Goal: Task Accomplishment & Management: Manage account settings

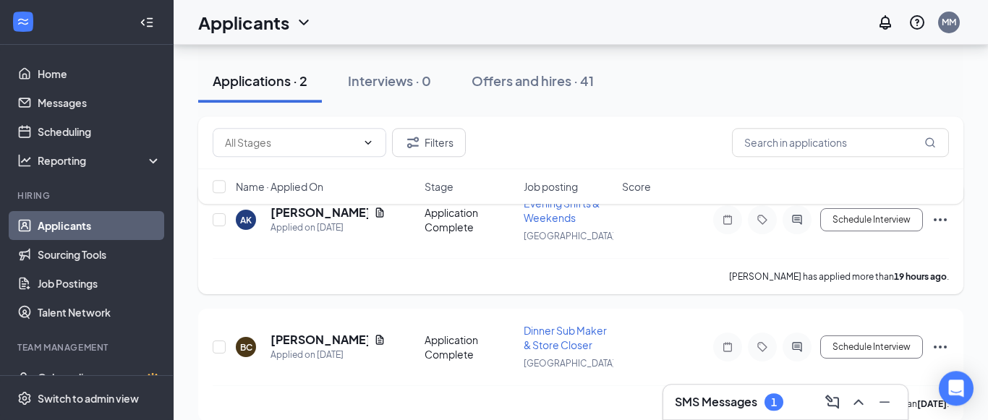
scroll to position [167, 0]
click at [376, 339] on icon "Document" at bounding box center [380, 340] width 8 height 9
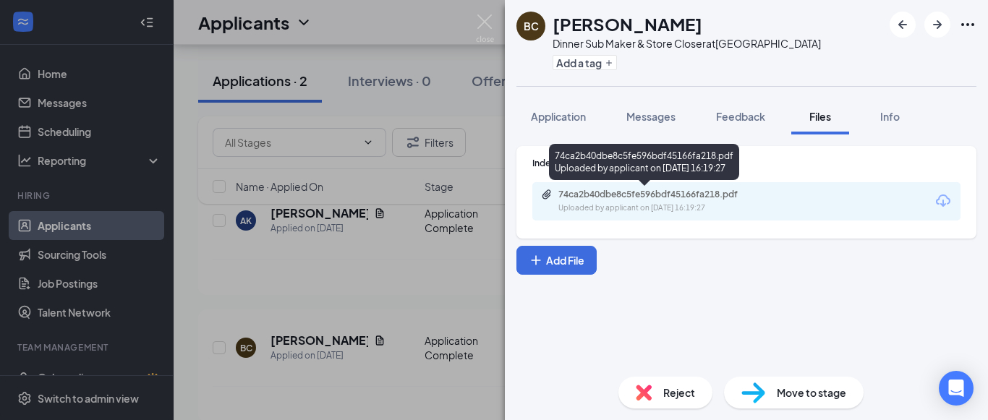
click at [580, 211] on div "Uploaded by applicant on [DATE] 16:19:27" at bounding box center [666, 209] width 217 height 12
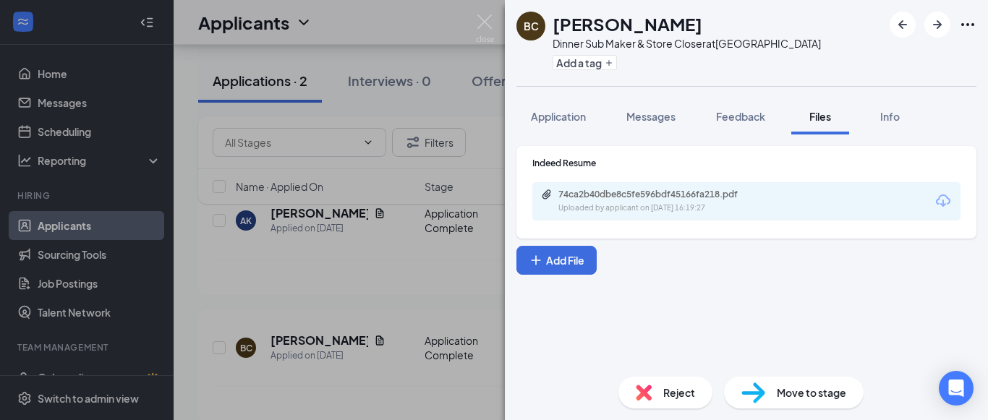
click at [465, 174] on div "BC [PERSON_NAME] Dinner Sub Maker & Store Closer at [GEOGRAPHIC_DATA] Add a tag…" at bounding box center [494, 210] width 988 height 420
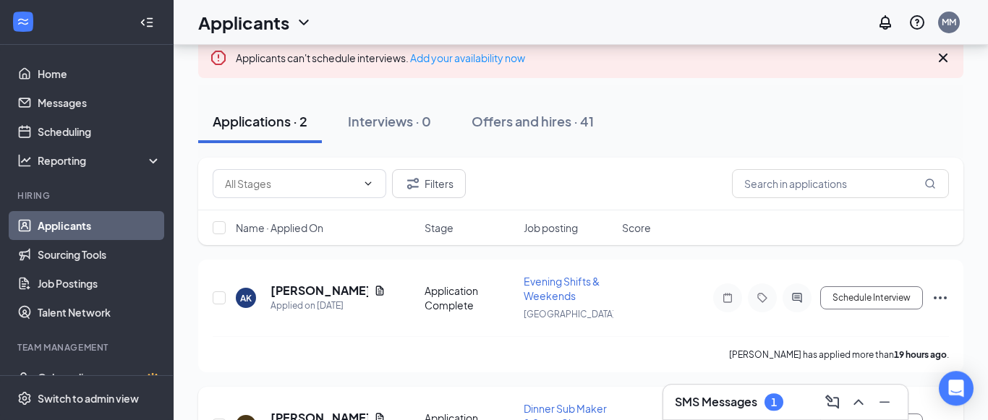
scroll to position [90, 0]
click at [376, 289] on icon "Document" at bounding box center [380, 289] width 8 height 9
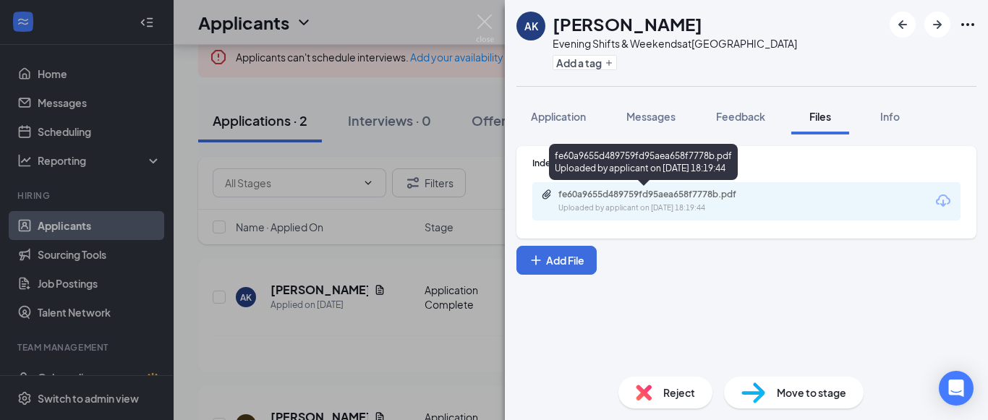
click at [596, 203] on div "Uploaded by applicant on [DATE] 18:19:44" at bounding box center [666, 209] width 217 height 12
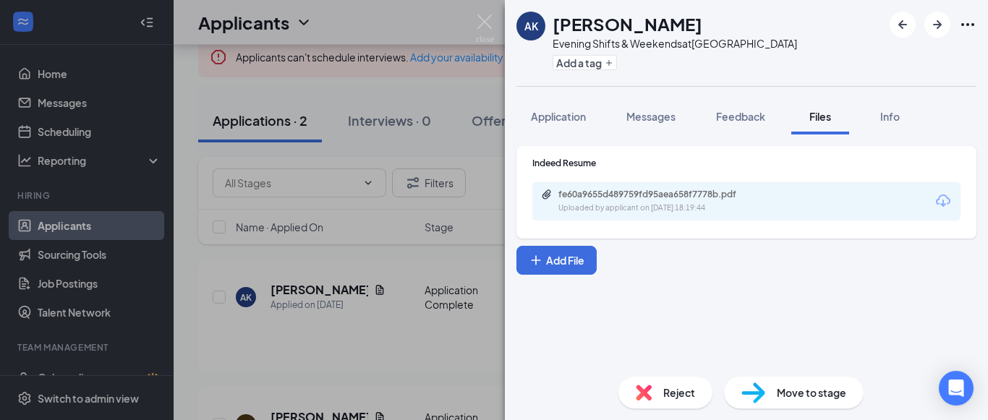
click at [488, 72] on div "AK [PERSON_NAME] Evening Shifts & Weekends at [GEOGRAPHIC_DATA] Add a tag Appli…" at bounding box center [494, 210] width 988 height 420
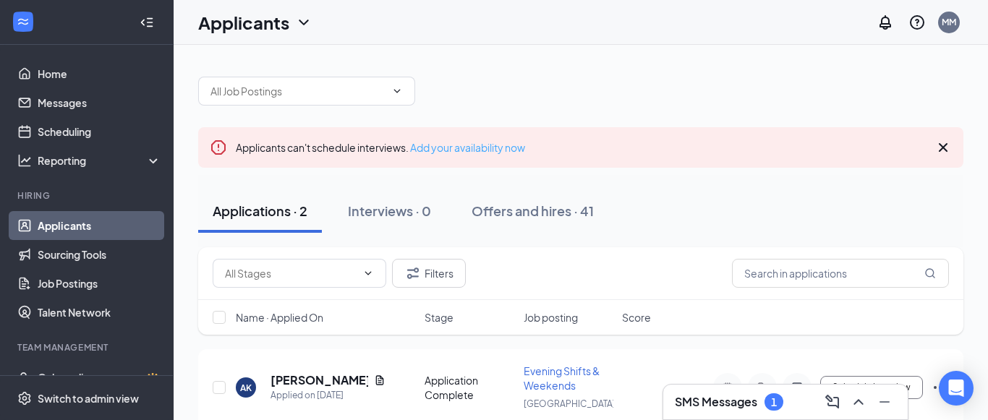
click at [454, 148] on link "Add your availability now" at bounding box center [467, 147] width 115 height 13
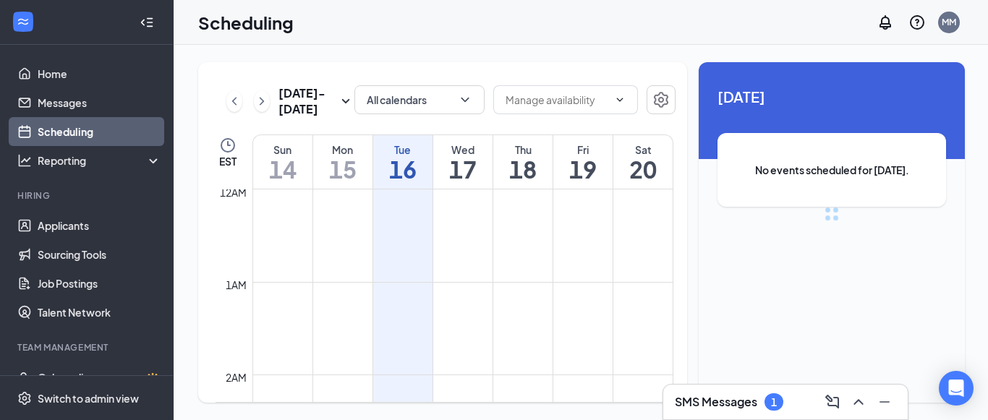
scroll to position [711, 0]
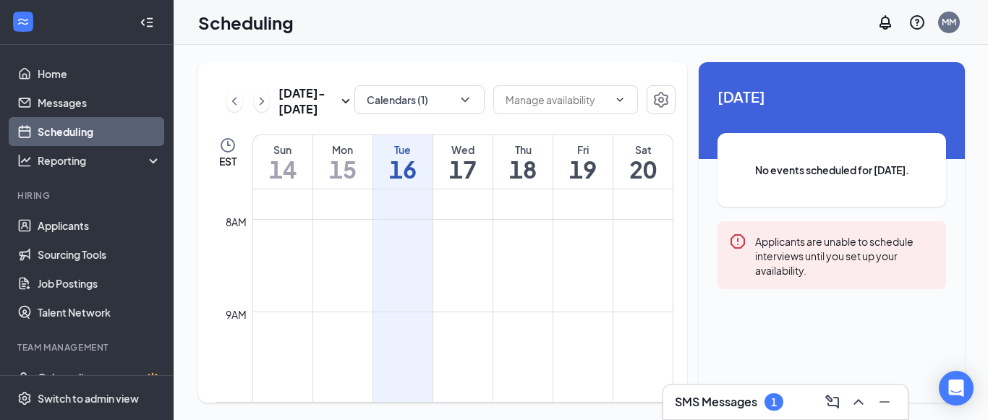
click at [780, 410] on div "SMS Messages 1" at bounding box center [729, 402] width 109 height 17
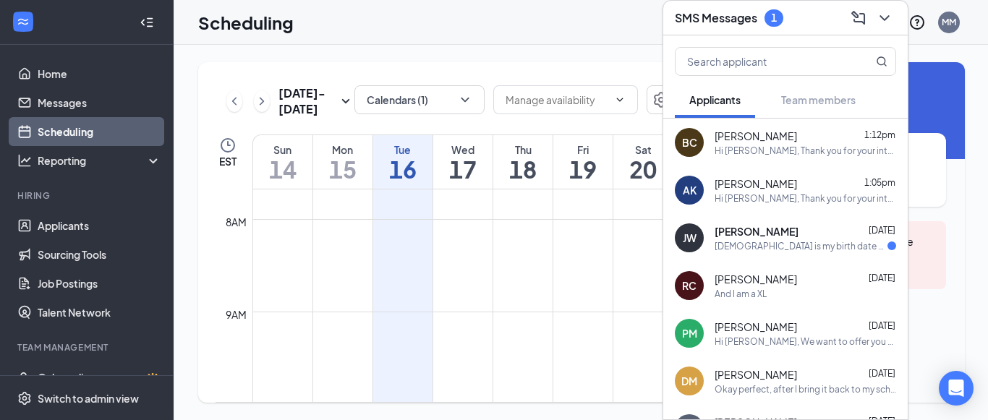
click at [756, 157] on div "BC [PERSON_NAME] 1:12pm Hi [PERSON_NAME], Thank you for your interest in [GEOGR…" at bounding box center [785, 143] width 245 height 48
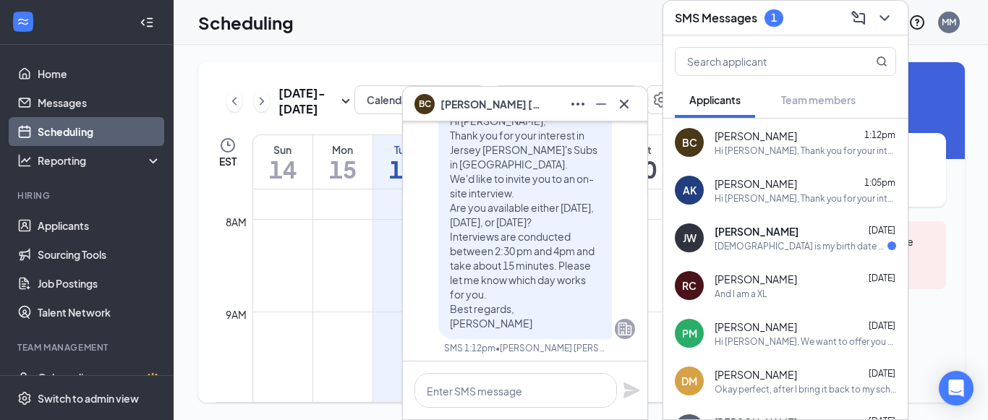
scroll to position [0, 0]
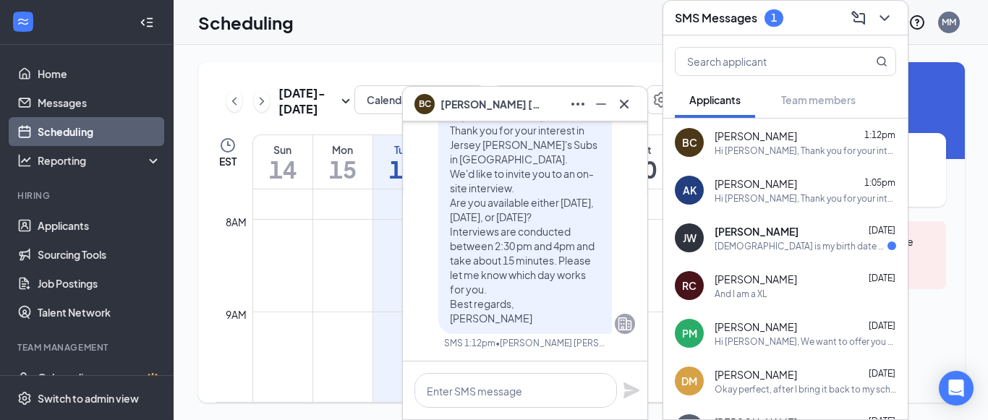
click at [778, 191] on div "[PERSON_NAME] 1:05pm Hi [PERSON_NAME], Thank you for your interest in [GEOGRAPH…" at bounding box center [806, 191] width 182 height 28
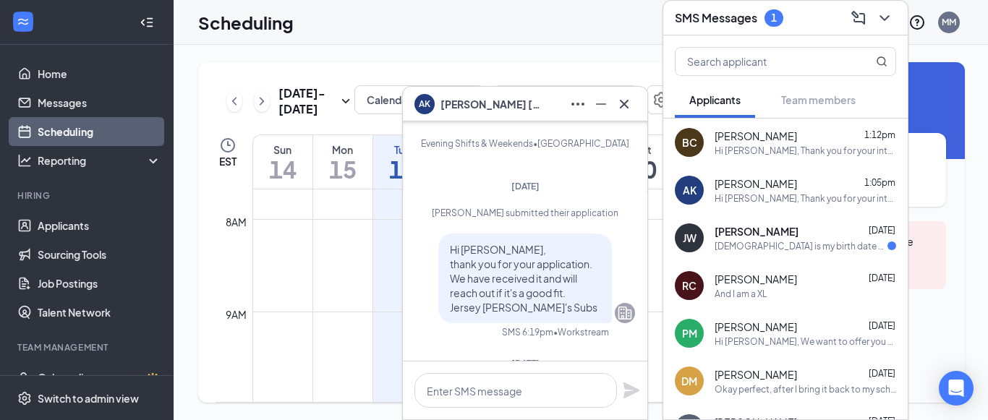
scroll to position [-303, 0]
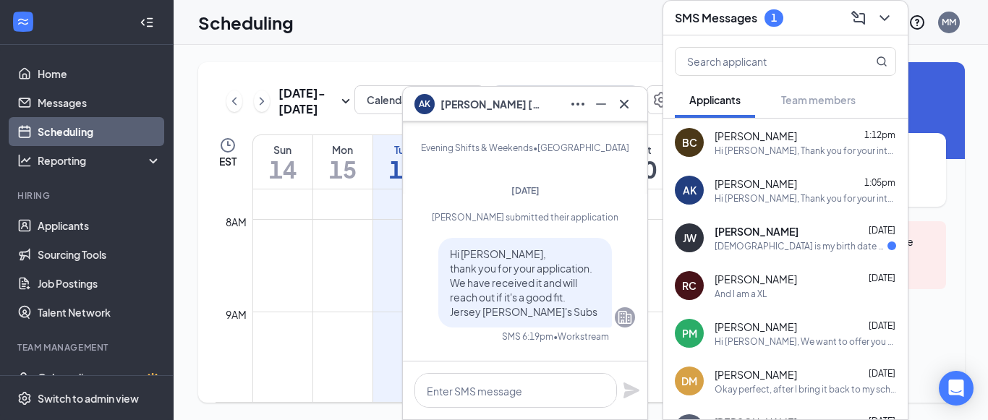
click at [579, 53] on div "[DATE] - [DATE] Calendars (1) EST Sun 14 Mon 15 Tue 16 Wed 17 Thu 18 Fri 19 Sat…" at bounding box center [582, 232] width 816 height 375
click at [85, 131] on link "Scheduling" at bounding box center [100, 131] width 124 height 29
click at [608, 101] on icon "Minimize" at bounding box center [600, 103] width 17 height 17
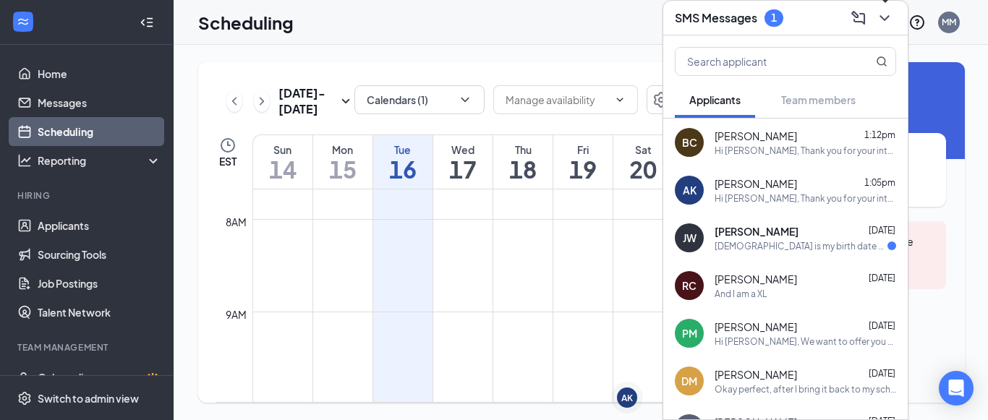
click at [892, 17] on icon "ChevronDown" at bounding box center [884, 17] width 17 height 17
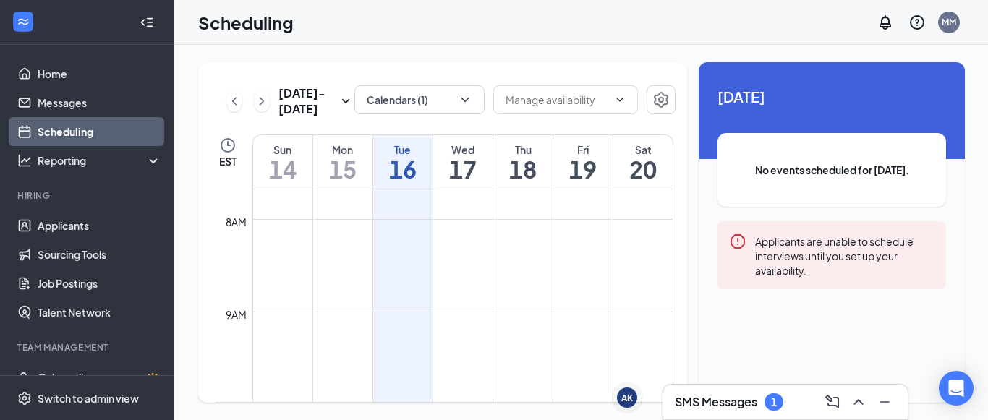
click at [775, 396] on div "1" at bounding box center [774, 402] width 6 height 12
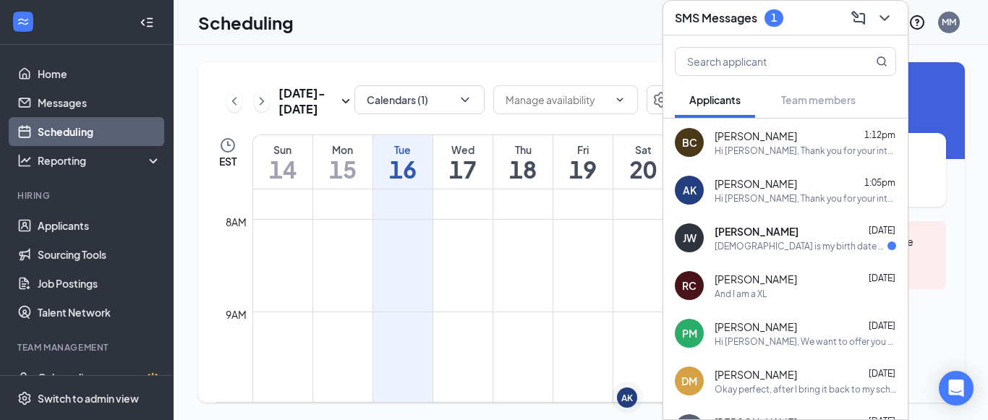
click at [767, 237] on div "[PERSON_NAME] [DATE]" at bounding box center [806, 231] width 182 height 14
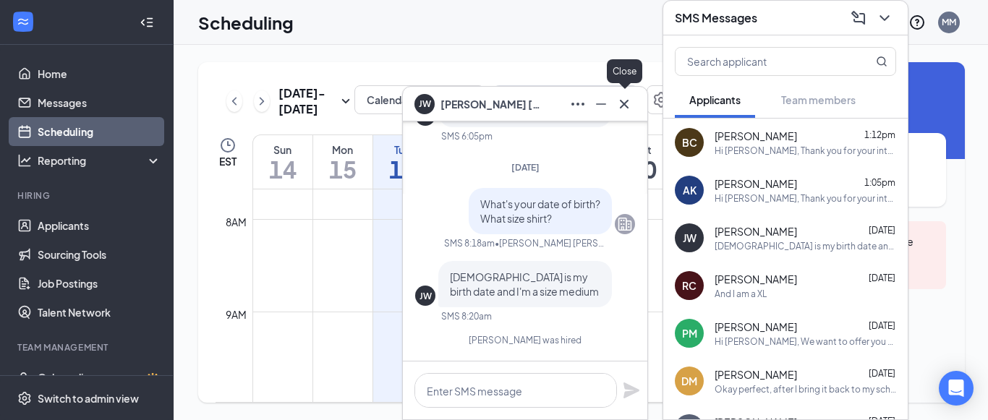
click at [621, 106] on icon "Cross" at bounding box center [624, 103] width 17 height 17
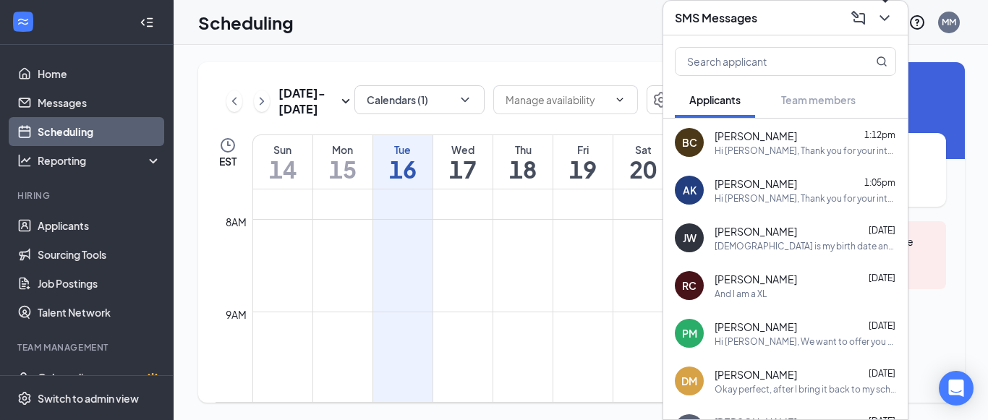
click at [885, 20] on icon "ChevronDown" at bounding box center [884, 18] width 9 height 6
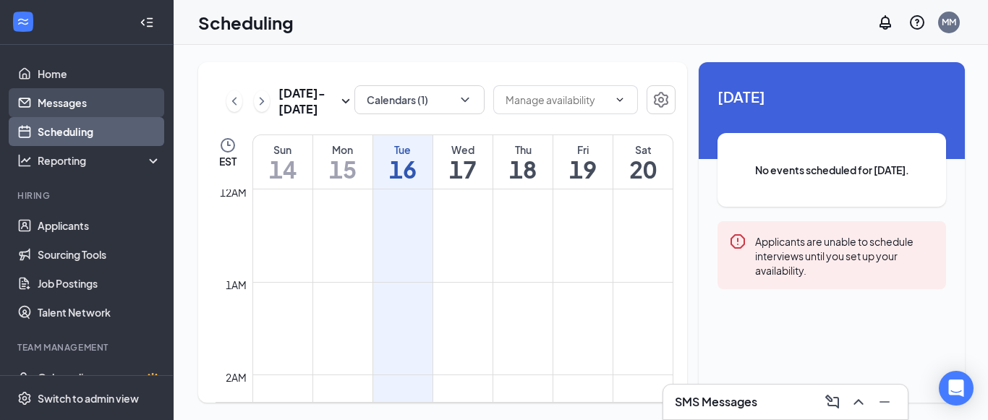
click at [116, 114] on link "Messages" at bounding box center [100, 102] width 124 height 29
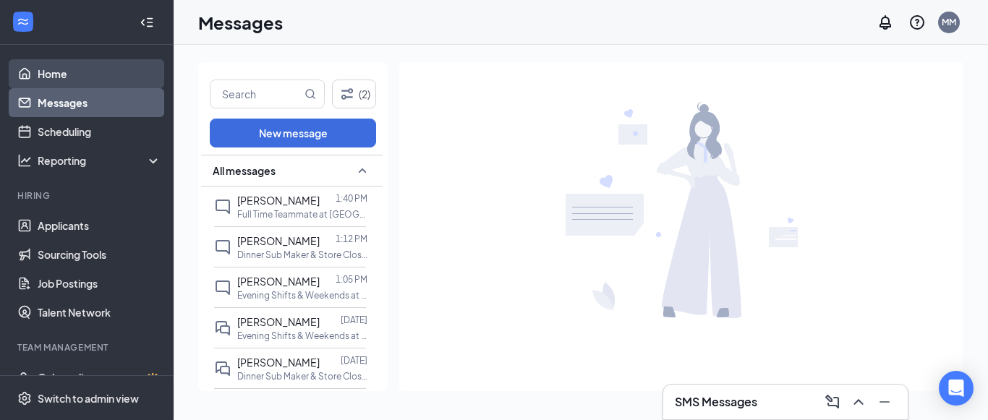
click at [80, 73] on link "Home" at bounding box center [100, 73] width 124 height 29
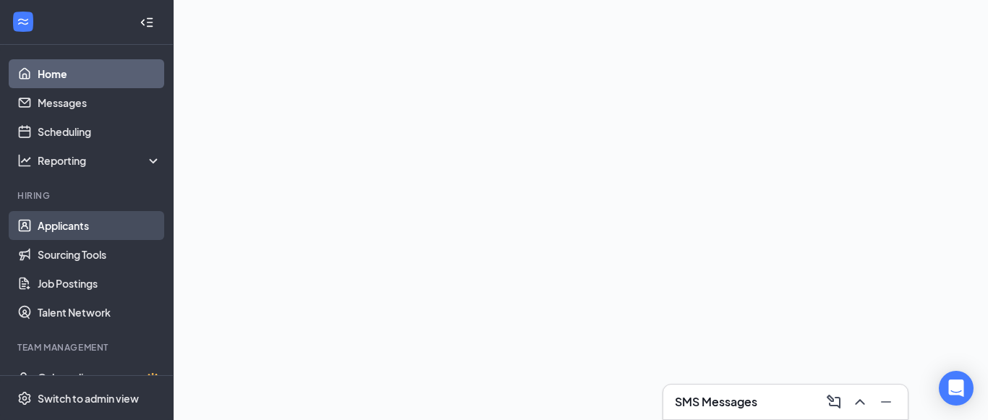
click at [100, 223] on link "Applicants" at bounding box center [100, 225] width 124 height 29
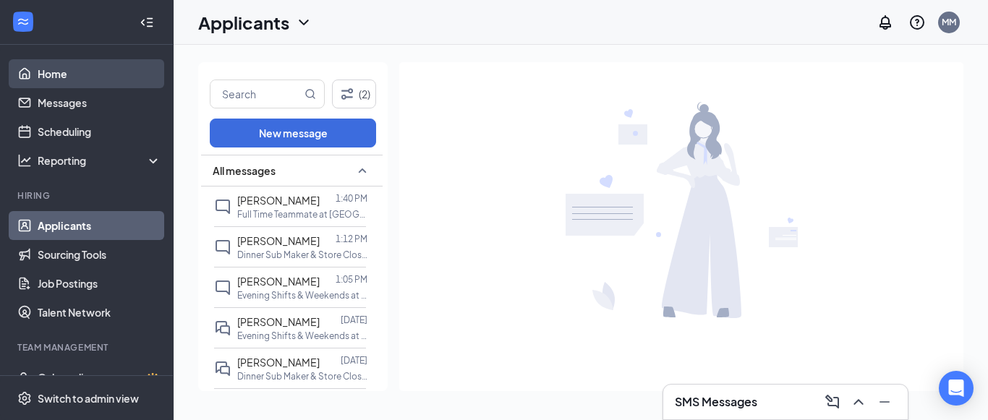
click at [113, 71] on link "Home" at bounding box center [100, 73] width 124 height 29
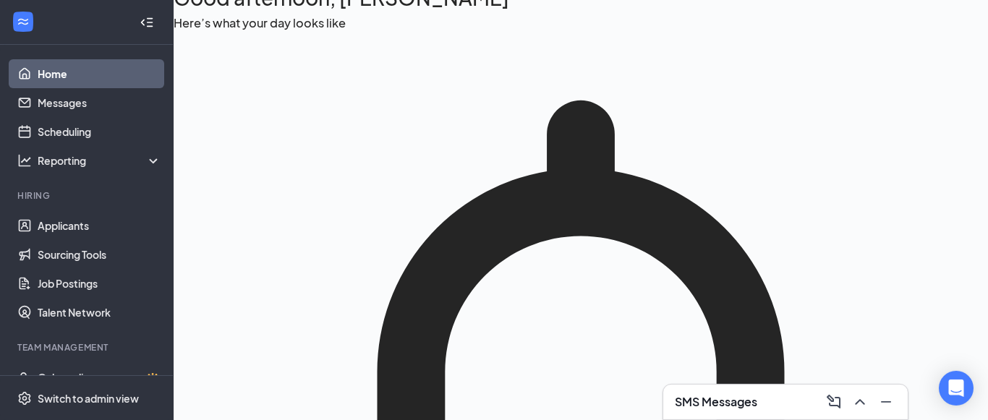
scroll to position [195, 0]
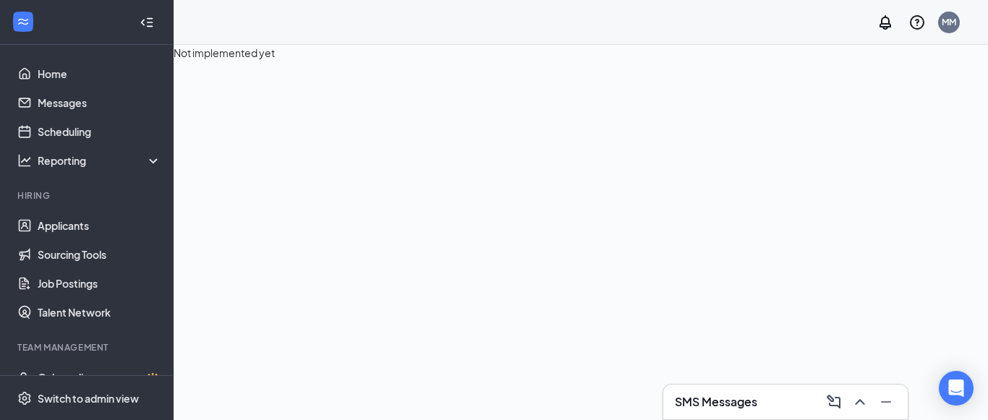
click at [20, 20] on icon "WorkstreamLogo" at bounding box center [23, 22] width 10 height 7
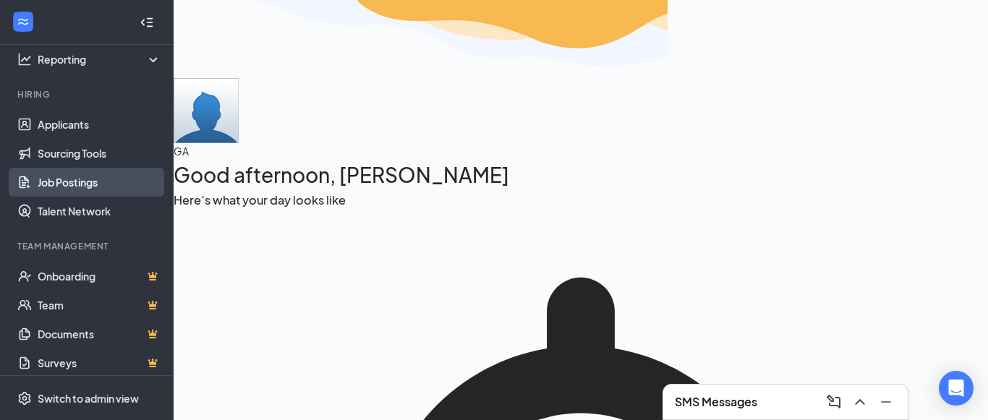
scroll to position [102, 0]
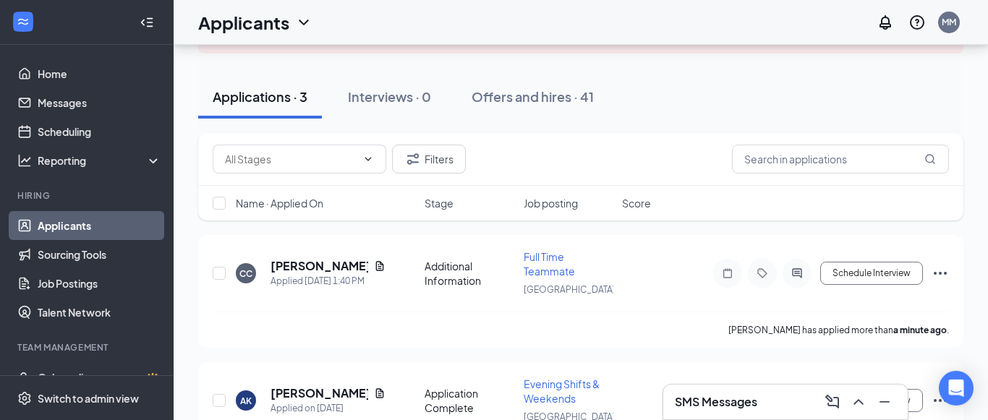
scroll to position [115, 0]
click at [385, 266] on icon "Document" at bounding box center [380, 266] width 12 height 12
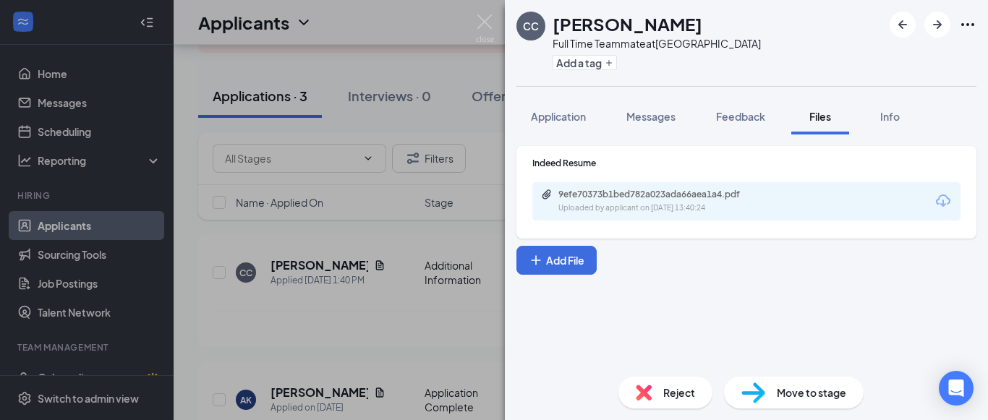
click at [660, 194] on div "9efe70373b1bed782a023ada66aea1a4.pdf" at bounding box center [659, 195] width 203 height 12
click at [462, 88] on div "CC Christina Carrasquillo Full Time Teammate at Newburyport Add a tag Applicati…" at bounding box center [494, 210] width 988 height 420
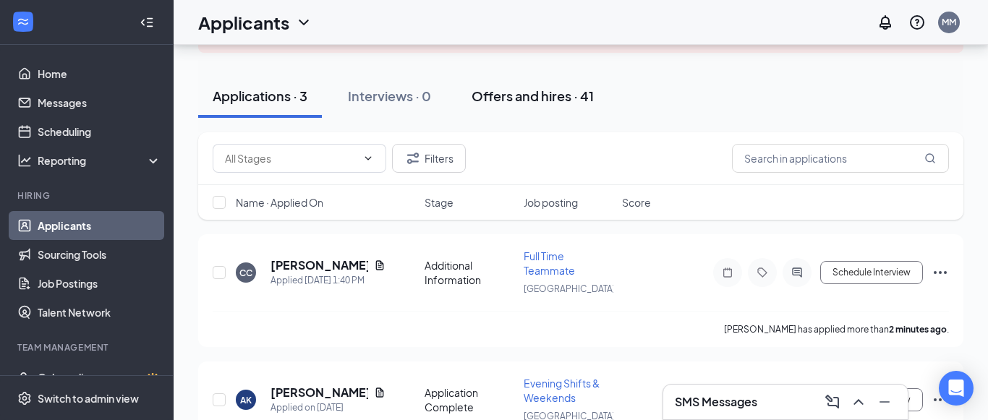
click at [539, 95] on div "Offers and hires · 41" at bounding box center [533, 96] width 122 height 18
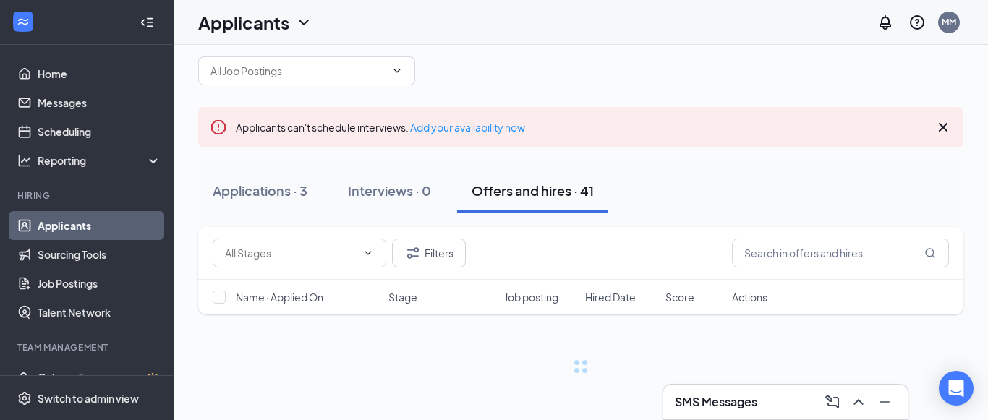
scroll to position [20, 0]
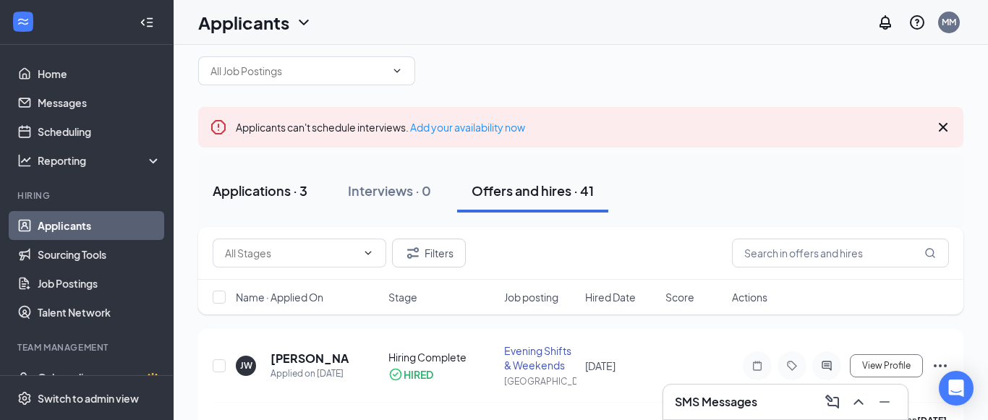
click at [250, 204] on button "Applications · 3" at bounding box center [260, 190] width 124 height 43
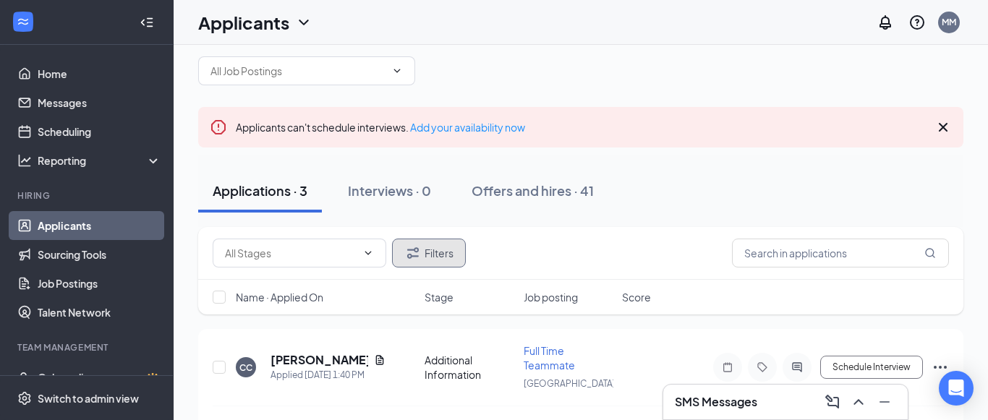
click at [429, 252] on button "Filters" at bounding box center [429, 253] width 74 height 29
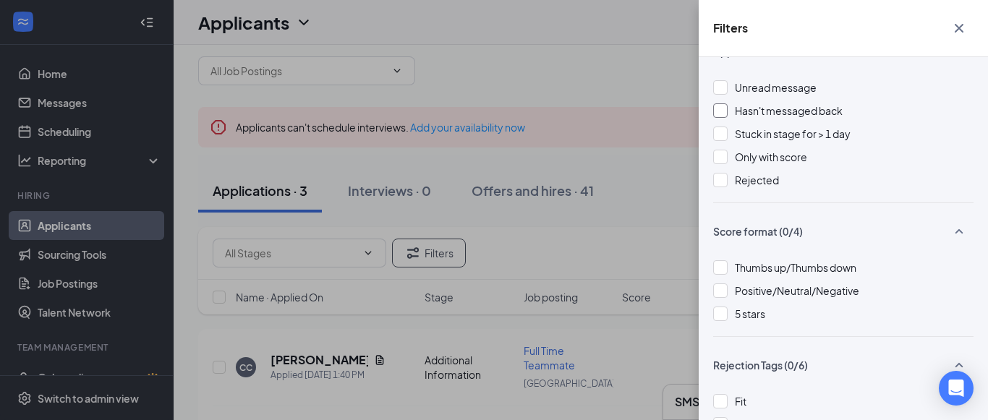
scroll to position [35, 0]
click at [763, 177] on span "Rejected" at bounding box center [757, 178] width 44 height 13
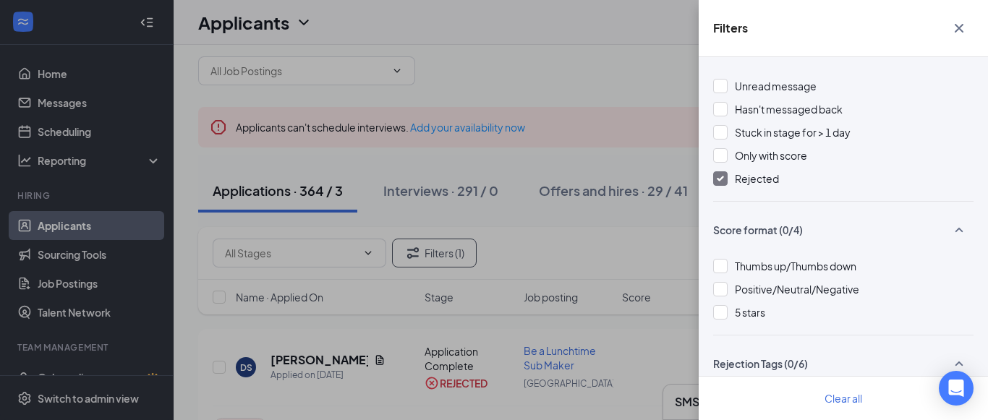
click at [640, 197] on div "Filters Applicant Status (1/5) Unread message Hasn't messaged back Stuck in sta…" at bounding box center [494, 210] width 988 height 420
click at [959, 37] on button "button" at bounding box center [959, 27] width 29 height 27
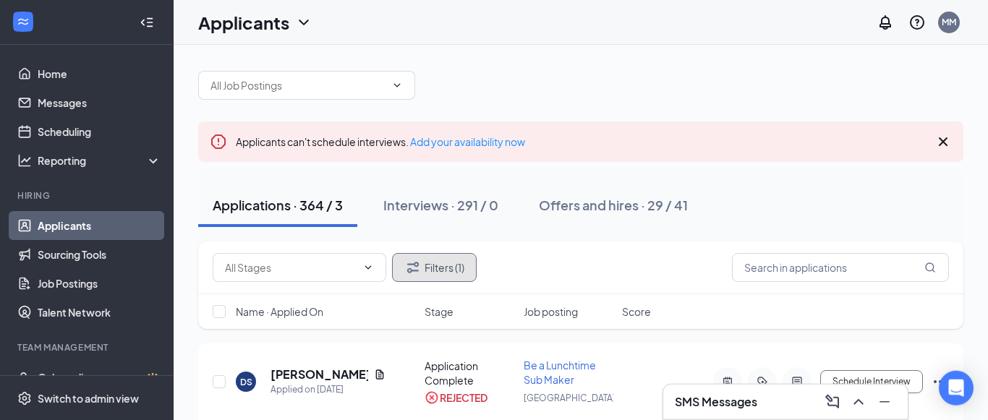
scroll to position [5, 0]
click at [425, 271] on button "Filters (1)" at bounding box center [434, 268] width 85 height 29
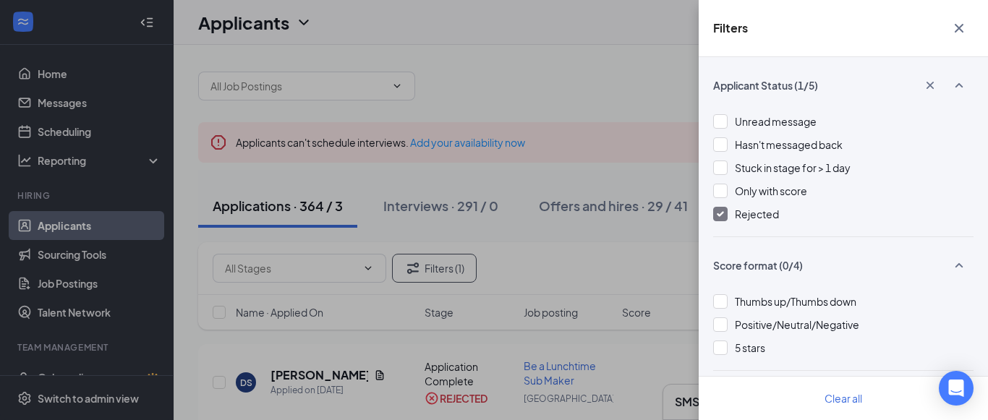
click at [759, 216] on span "Rejected" at bounding box center [757, 214] width 44 height 13
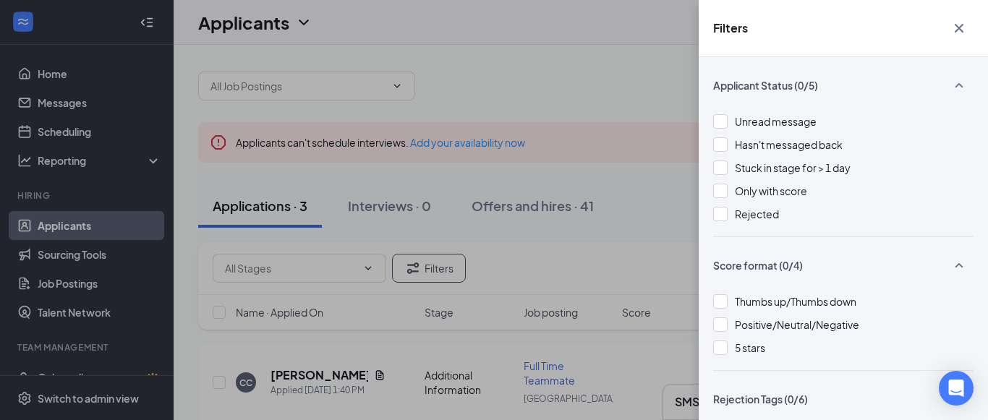
click at [563, 88] on div "Filters Applicant Status (0/5) Unread message Hasn't messaged back Stuck in sta…" at bounding box center [494, 210] width 988 height 420
click at [958, 25] on icon "Cross" at bounding box center [959, 28] width 17 height 17
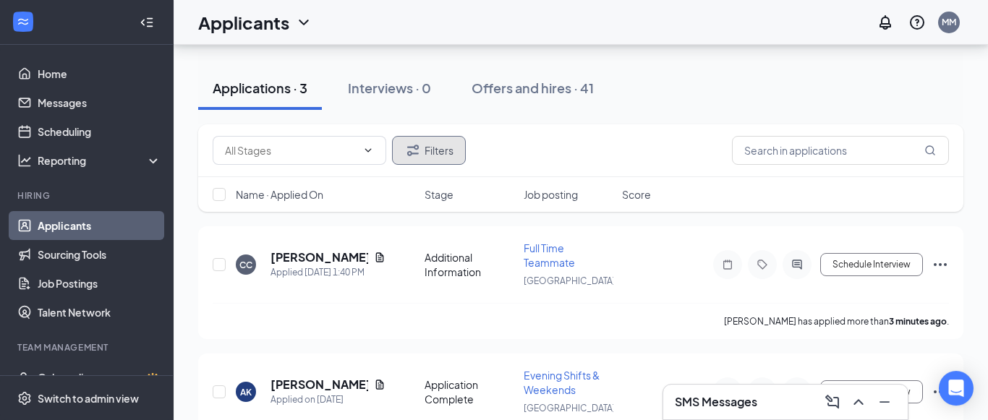
scroll to position [124, 0]
click at [375, 255] on icon "Document" at bounding box center [380, 257] width 12 height 12
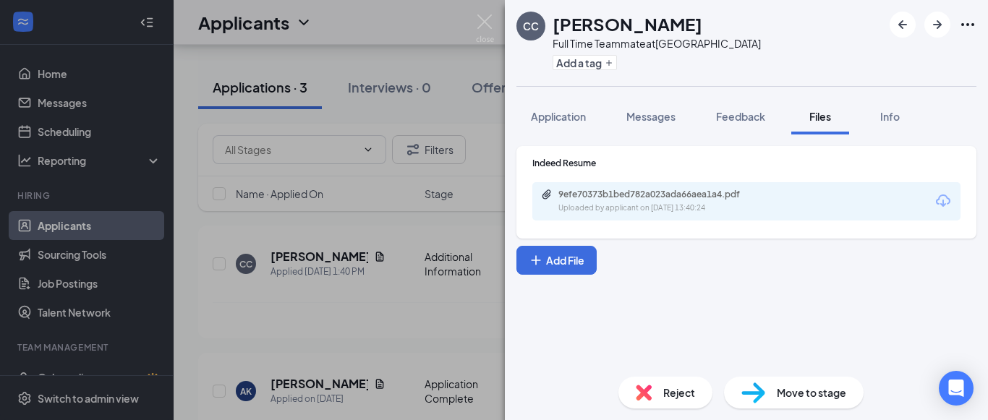
click at [620, 218] on div "9efe70373b1bed782a023ada66aea1a4.pdf Uploaded by applicant on Sep 16, 2025 at 1…" at bounding box center [746, 201] width 428 height 38
click at [607, 200] on div "9efe70373b1bed782a023ada66aea1a4.pdf Uploaded by applicant on Sep 16, 2025 at 1…" at bounding box center [658, 201] width 234 height 25
